Goal: Information Seeking & Learning: Find specific fact

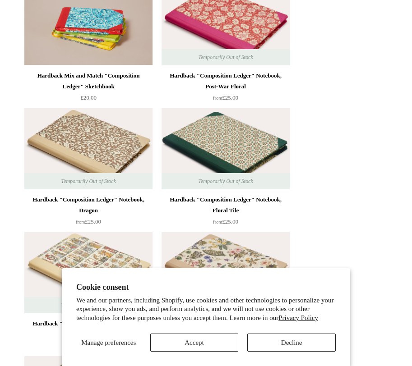
scroll to position [159, 0]
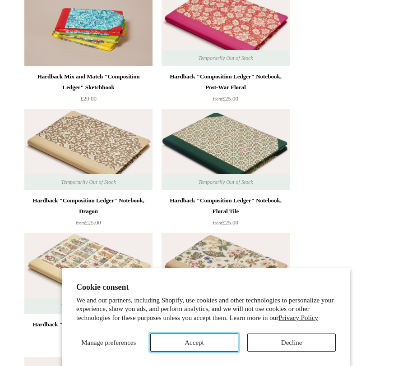
click at [217, 350] on button "Accept" at bounding box center [194, 343] width 88 height 18
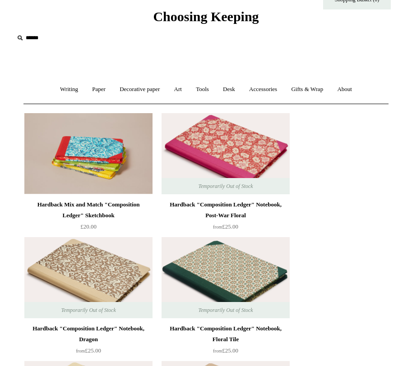
scroll to position [0, 0]
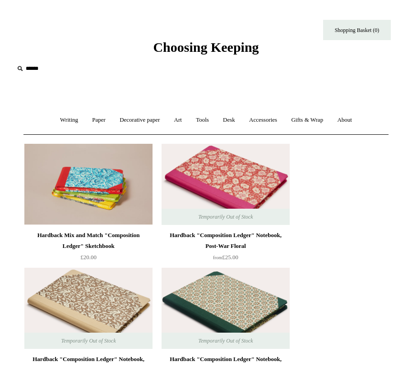
click at [36, 71] on input "text" at bounding box center [69, 68] width 111 height 17
type input "*"
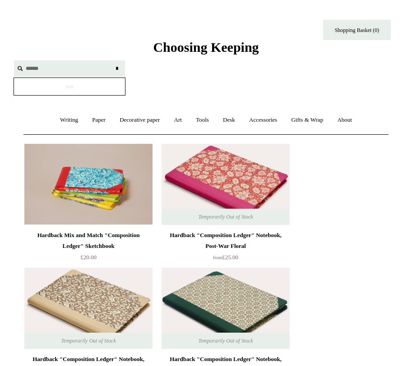
type input "******"
click at [112, 60] on input "*" at bounding box center [116, 68] width 9 height 16
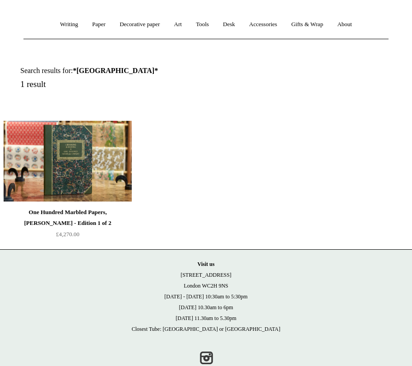
scroll to position [116, 0]
